Goal: Information Seeking & Learning: Learn about a topic

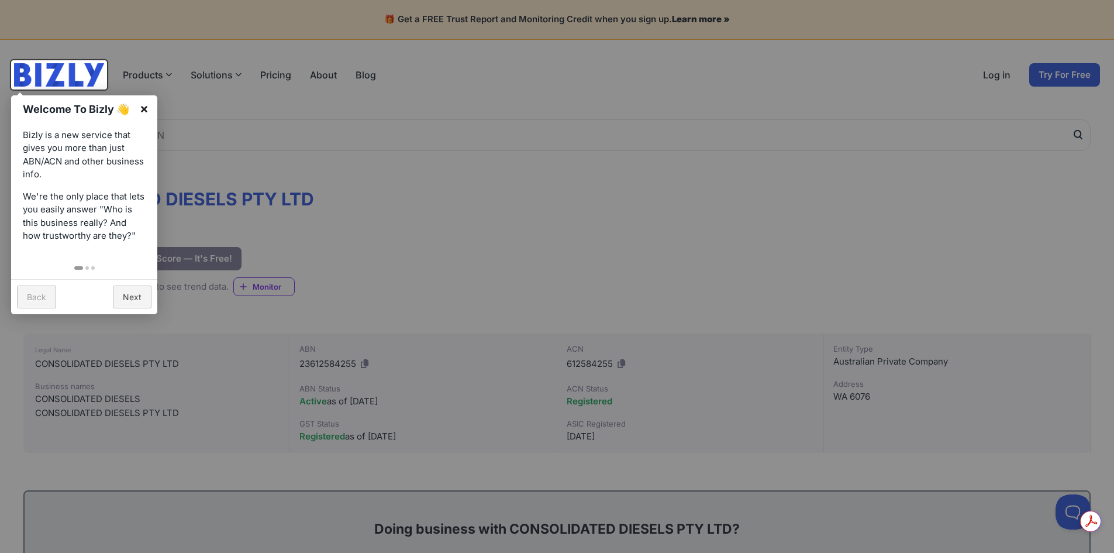
click at [143, 107] on link "×" at bounding box center [144, 108] width 26 height 26
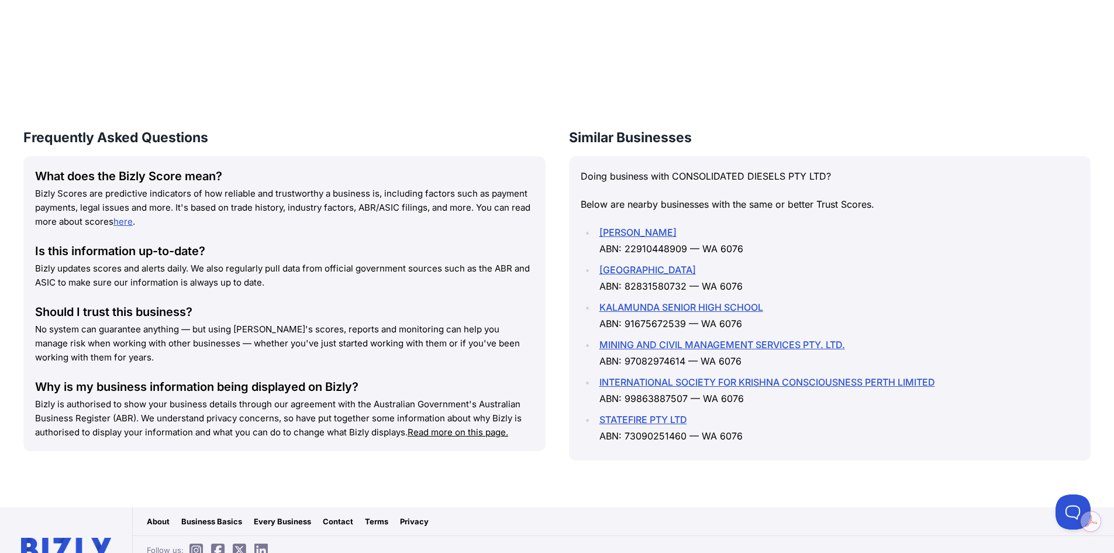
scroll to position [1111, 0]
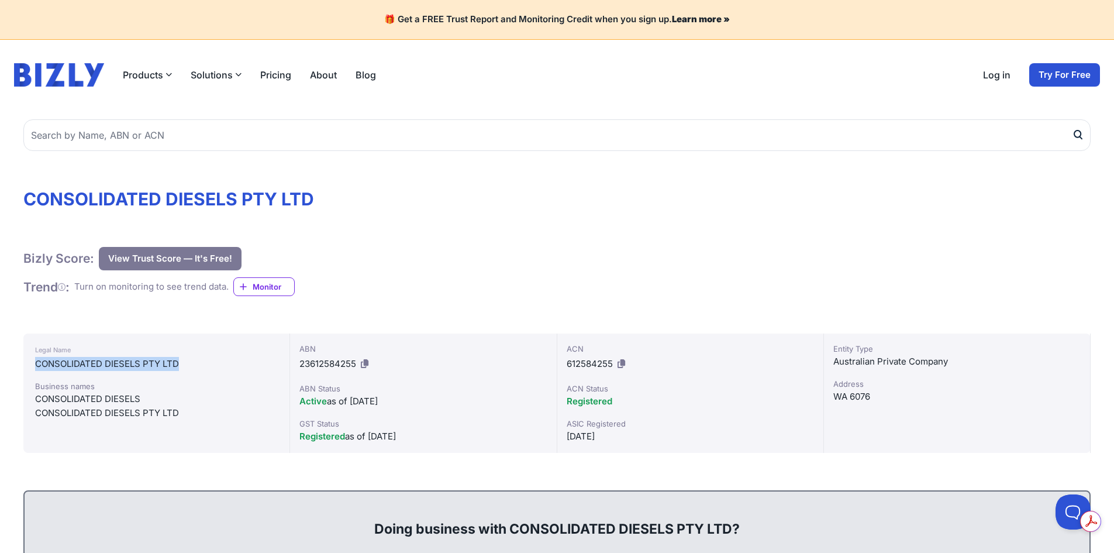
drag, startPoint x: 188, startPoint y: 365, endPoint x: 20, endPoint y: 356, distance: 168.0
copy div "CONSOLIDATED DIESELS PTY LTD"
